Goal: Information Seeking & Learning: Learn about a topic

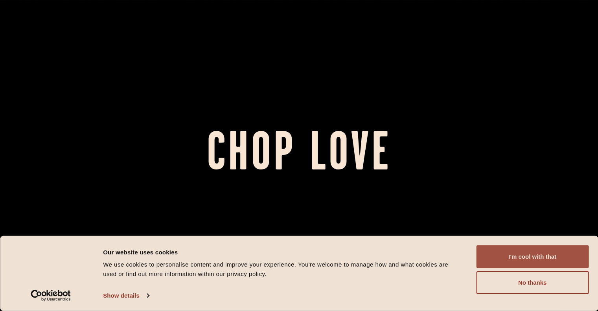
click at [516, 260] on button "I'm cool with that" at bounding box center [532, 256] width 112 height 23
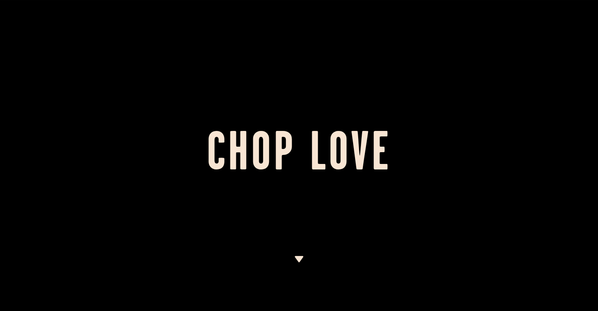
click at [303, 257] on img at bounding box center [299, 259] width 10 height 6
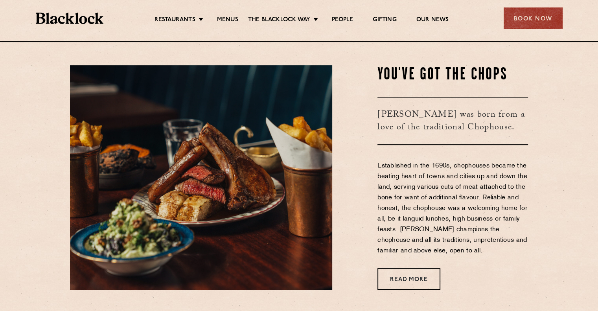
scroll to position [270, 0]
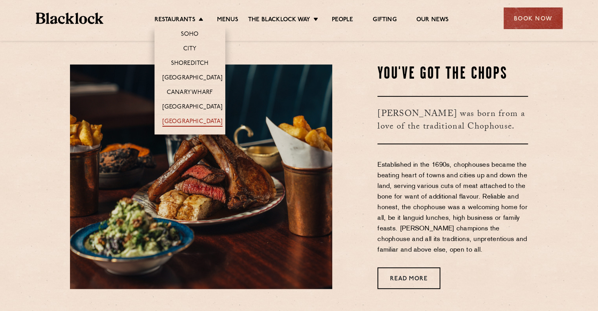
click at [194, 121] on link "[GEOGRAPHIC_DATA]" at bounding box center [192, 122] width 60 height 9
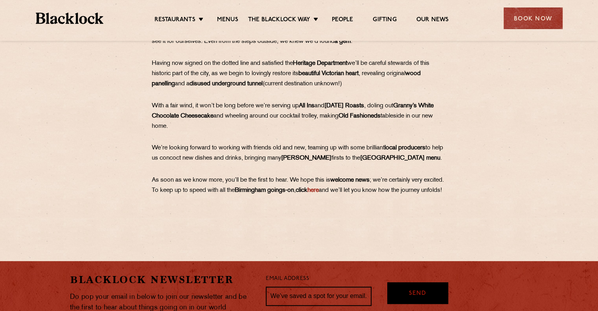
scroll to position [409, 0]
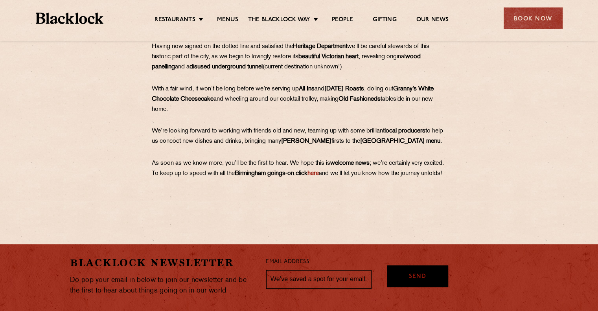
click at [179, 12] on ul "Restaurants Soho City Shoreditch Covent Garden Canary Wharf Manchester Birmingh…" at bounding box center [301, 18] width 396 height 13
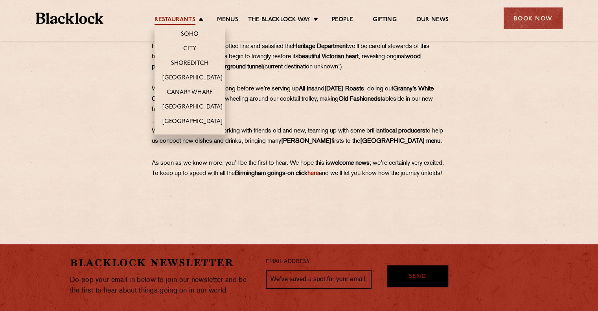
click at [178, 18] on link "Restaurants" at bounding box center [175, 20] width 41 height 9
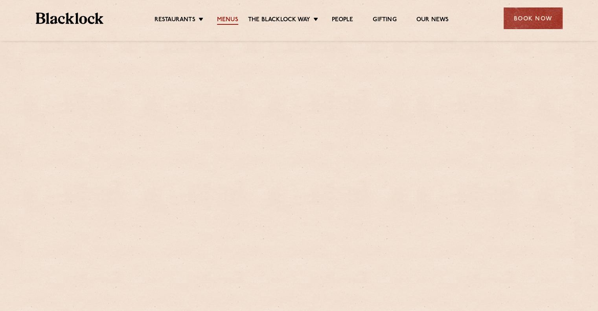
click at [221, 20] on link "Menus" at bounding box center [227, 20] width 21 height 9
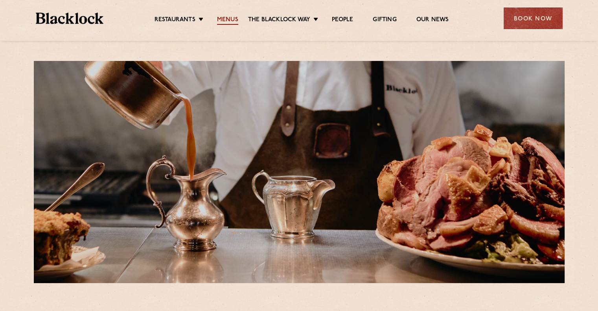
click at [233, 17] on link "Menus" at bounding box center [227, 20] width 21 height 9
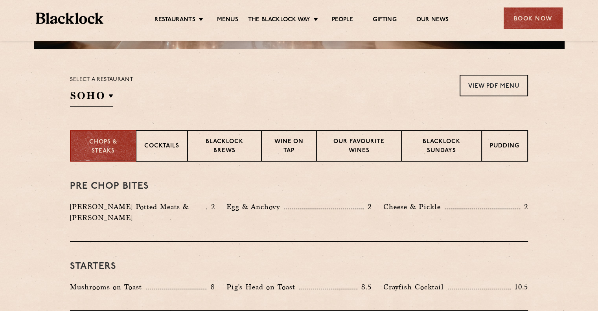
scroll to position [236, 0]
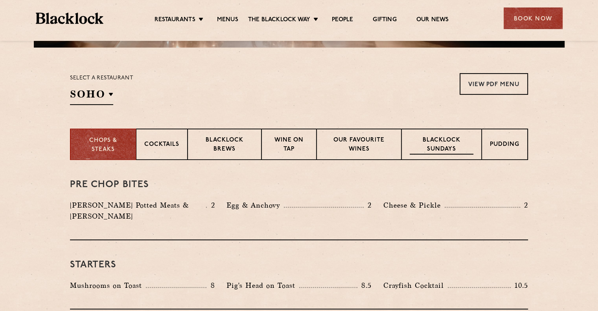
click at [440, 146] on p "Blacklock Sundays" at bounding box center [442, 145] width 64 height 18
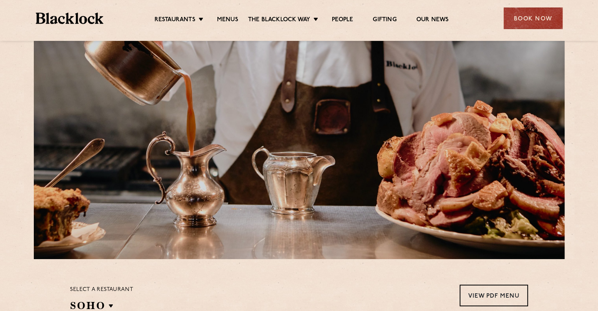
scroll to position [0, 0]
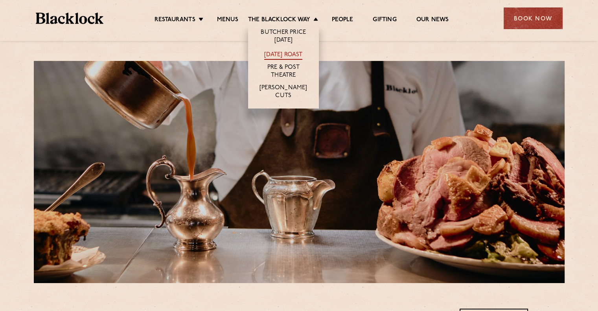
click at [295, 56] on link "[DATE] Roast" at bounding box center [283, 55] width 38 height 9
